Goal: Task Accomplishment & Management: Complete application form

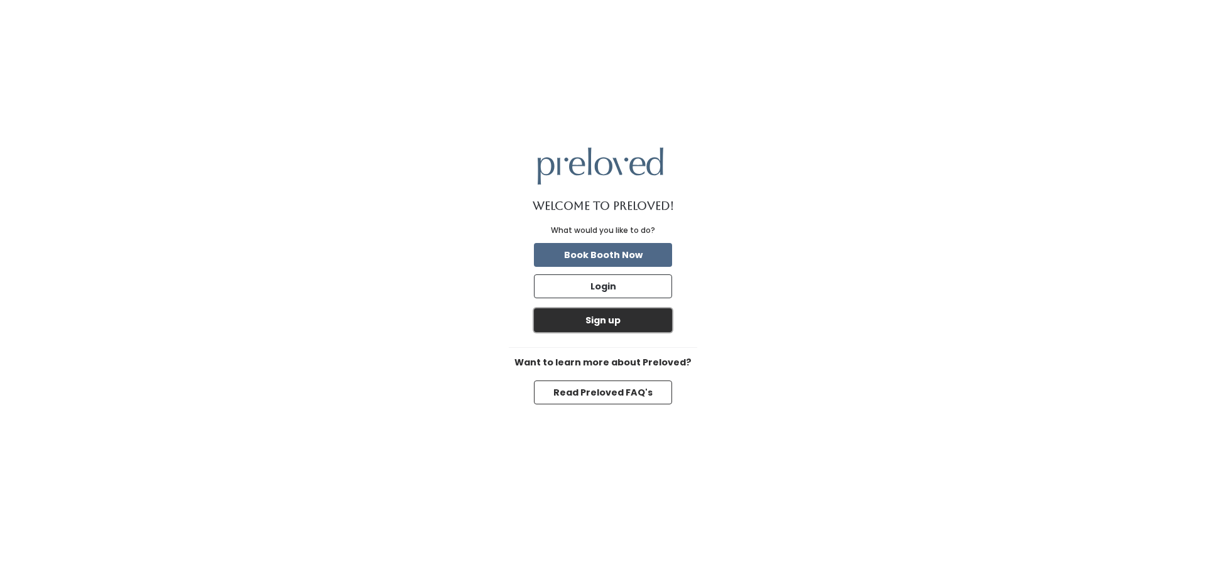
click at [631, 321] on button "Sign up" at bounding box center [603, 320] width 138 height 24
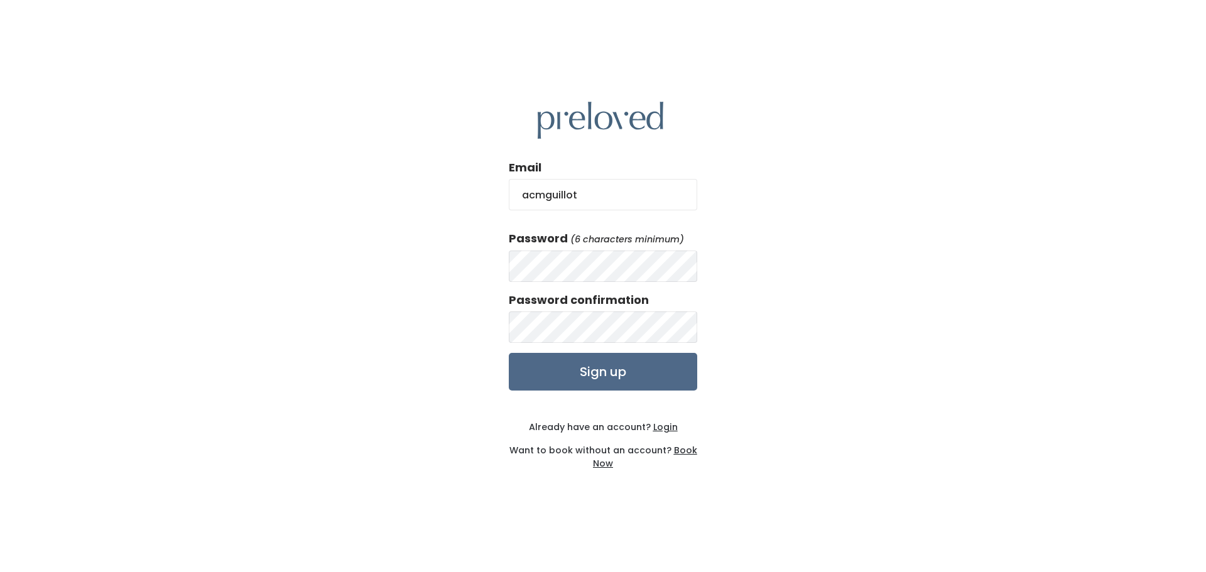
type input "[EMAIL_ADDRESS][DOMAIN_NAME]"
click at [605, 374] on input "Sign up" at bounding box center [603, 372] width 188 height 38
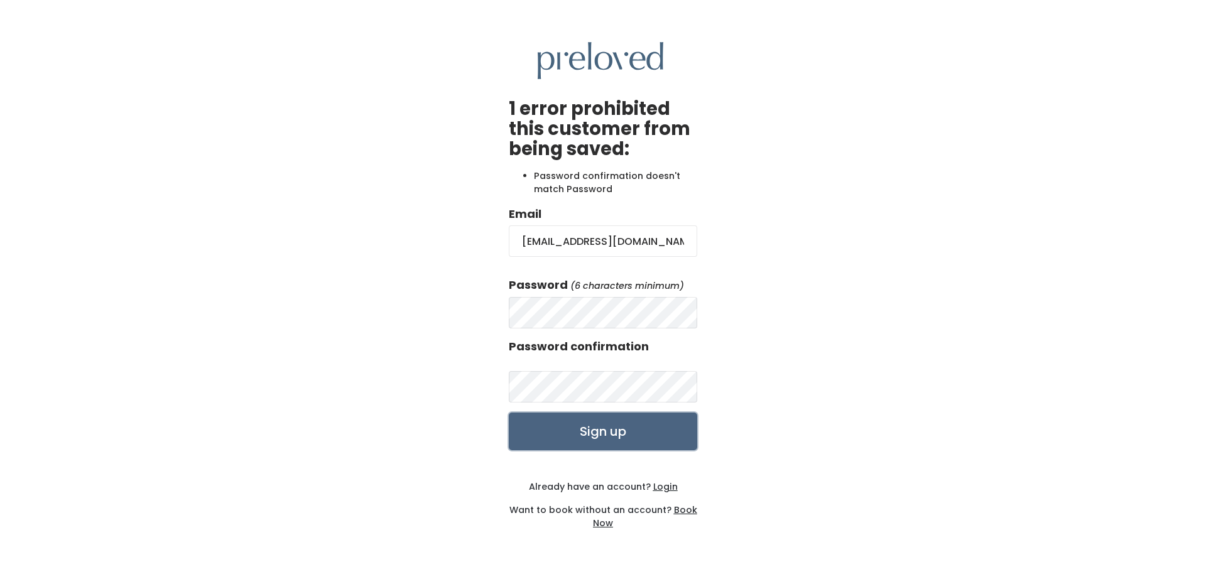
click at [625, 435] on input "Sign up" at bounding box center [603, 432] width 188 height 38
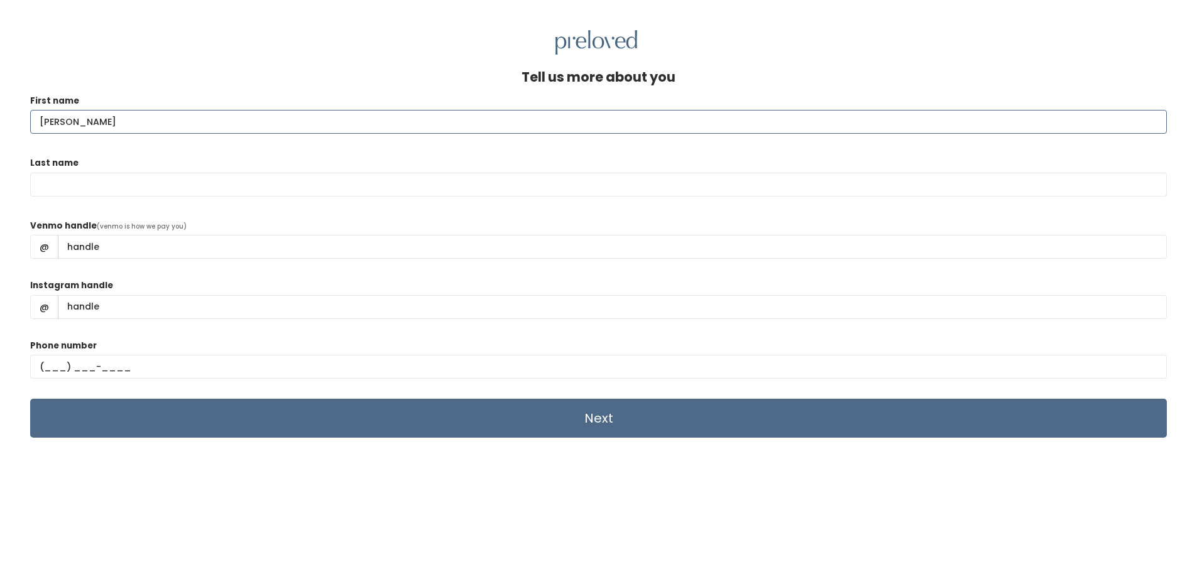
type input "Allison"
click at [47, 187] on input "Last name" at bounding box center [598, 185] width 1137 height 24
type input "Guillot"
click at [10, 230] on div "Tell us more about you First name Allison Last name Guillot Venmo handle (venmo…" at bounding box center [598, 341] width 1197 height 572
click at [73, 249] on input "Venmo handle" at bounding box center [612, 247] width 1109 height 24
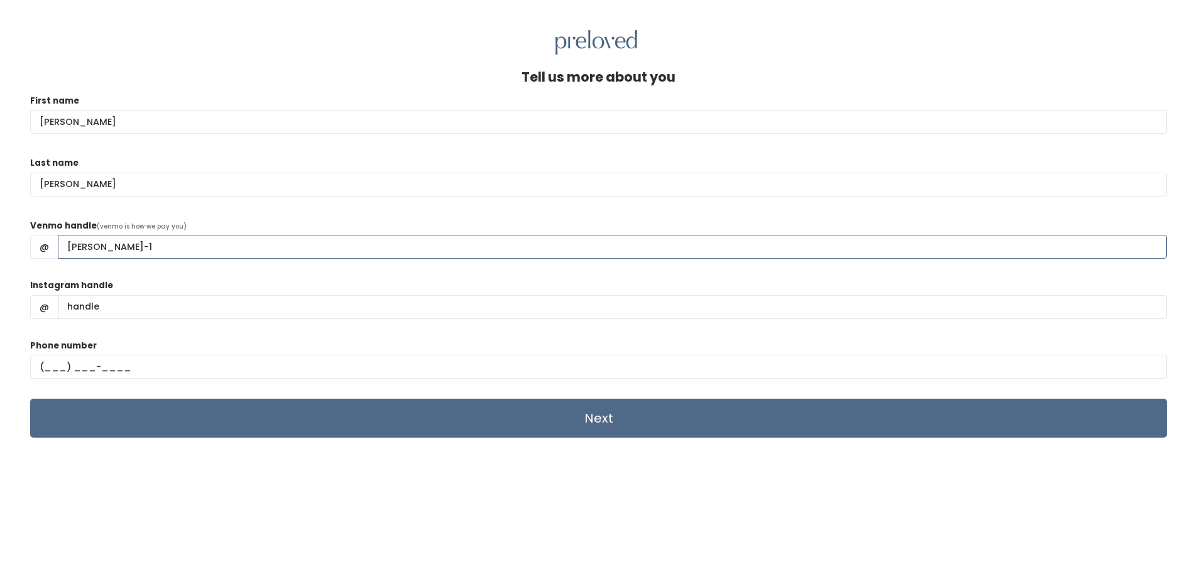
type input "Allison-Guillot-1"
click at [93, 304] on input "Instagram handle" at bounding box center [612, 307] width 1109 height 24
type input "acmguillot"
click at [50, 369] on input "text" at bounding box center [598, 367] width 1137 height 24
type input "(832) 428-8531"
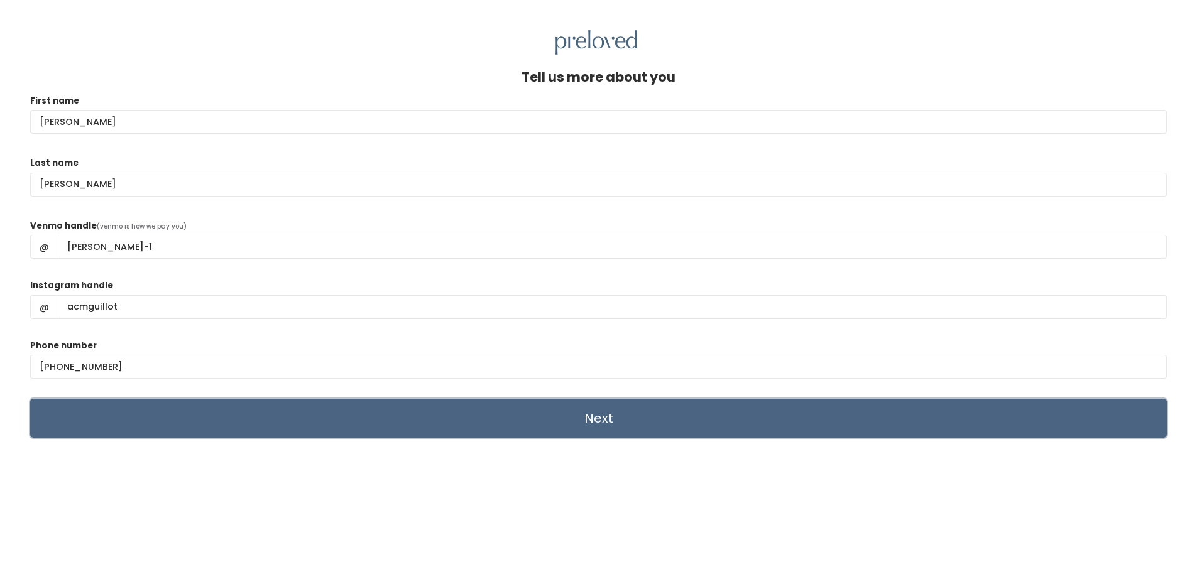
click at [496, 423] on input "Next" at bounding box center [598, 418] width 1137 height 39
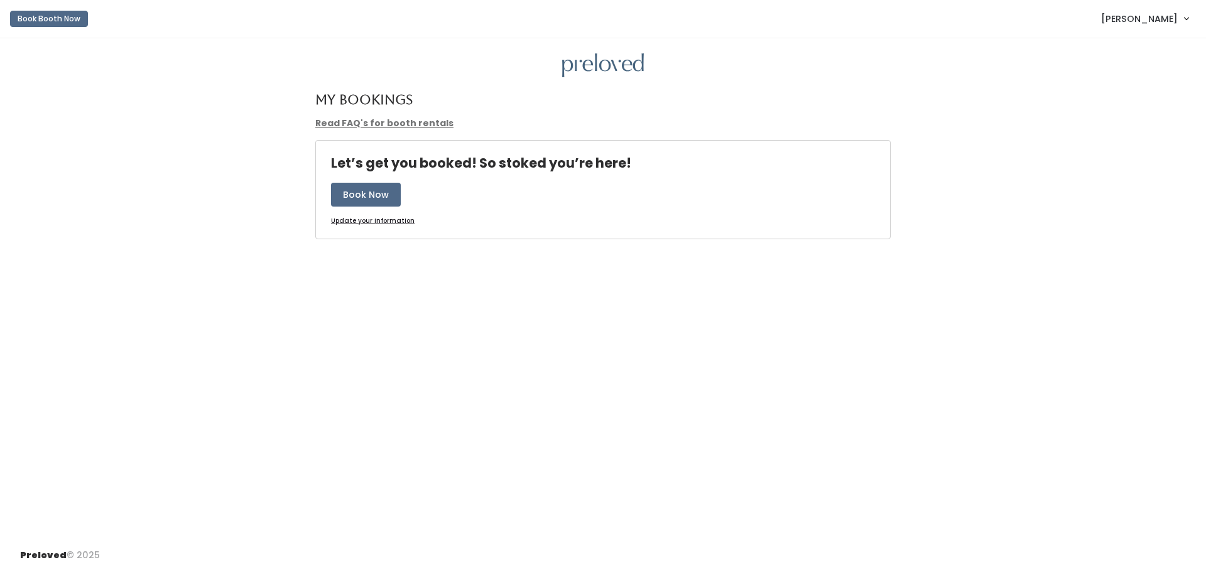
click at [407, 123] on link "Read FAQ's for booth rentals" at bounding box center [384, 123] width 138 height 13
